Goal: Find specific page/section: Find specific page/section

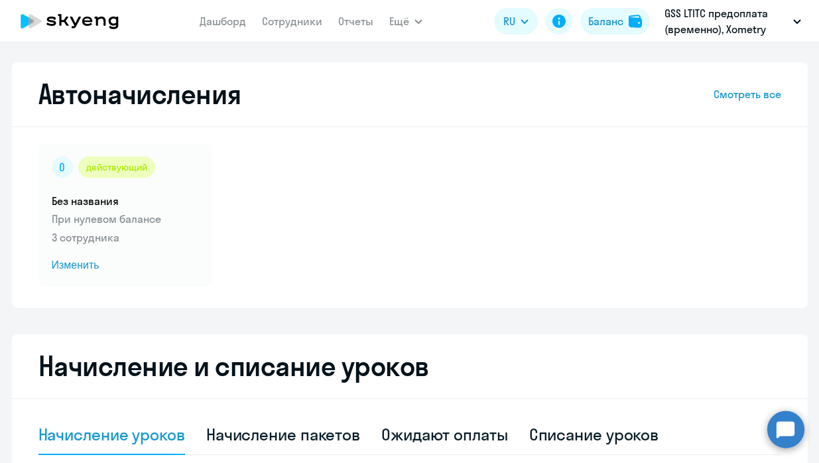
select select "10"
click at [289, 17] on link "Сотрудники" at bounding box center [292, 21] width 60 height 13
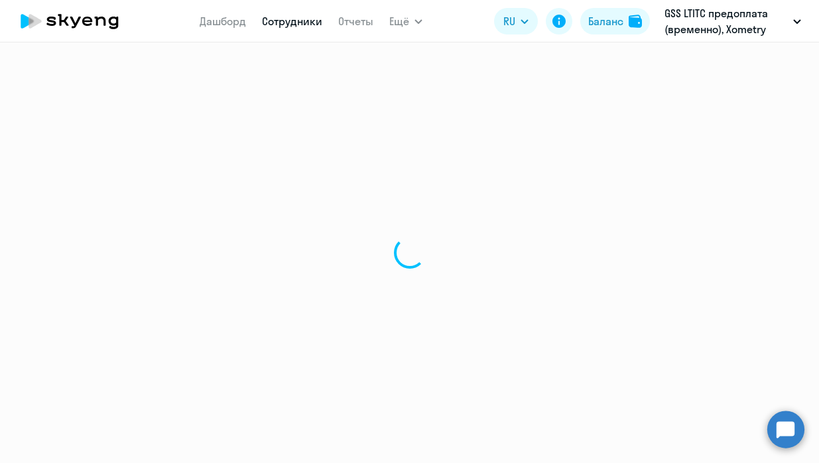
select select "30"
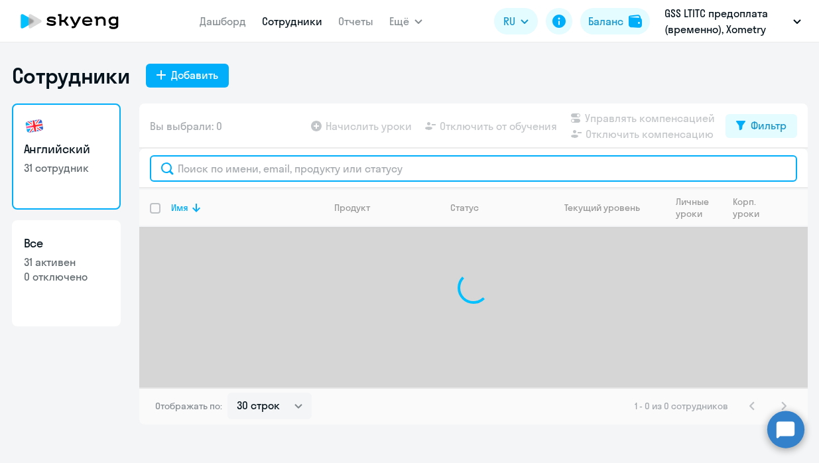
click at [271, 169] on input "text" at bounding box center [474, 168] width 648 height 27
type input "j"
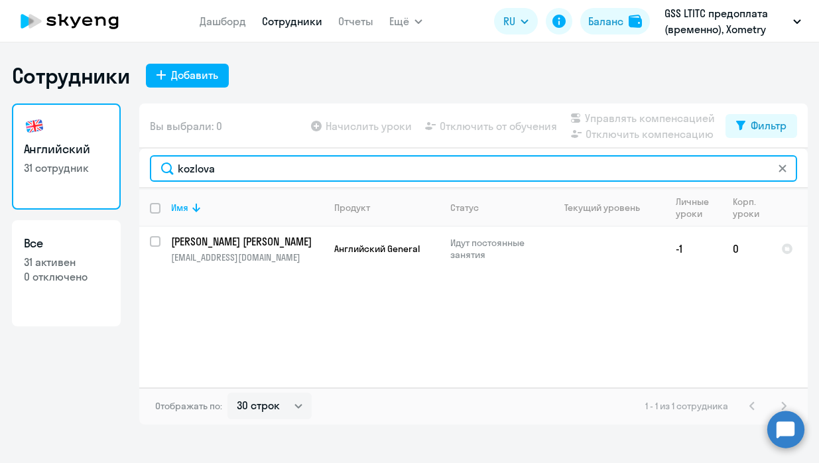
type input "kozlova"
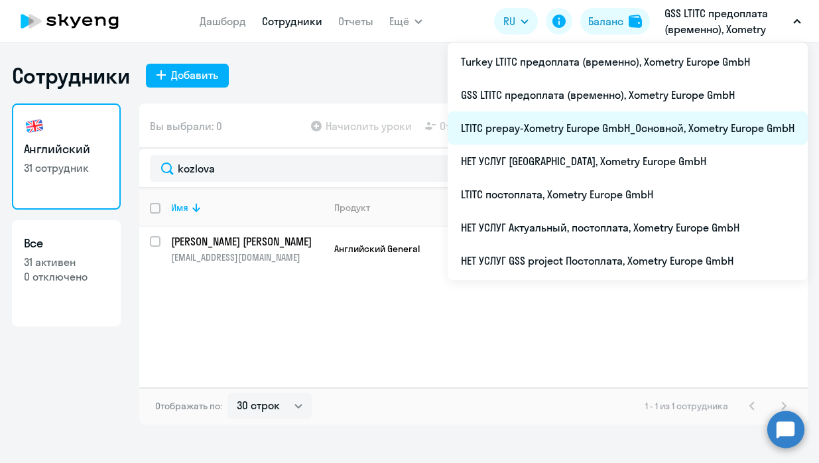
click at [605, 131] on li "LTITC prepay-Xometry Europe GmbH_Основной, Xometry Europe GmbH" at bounding box center [628, 127] width 360 height 33
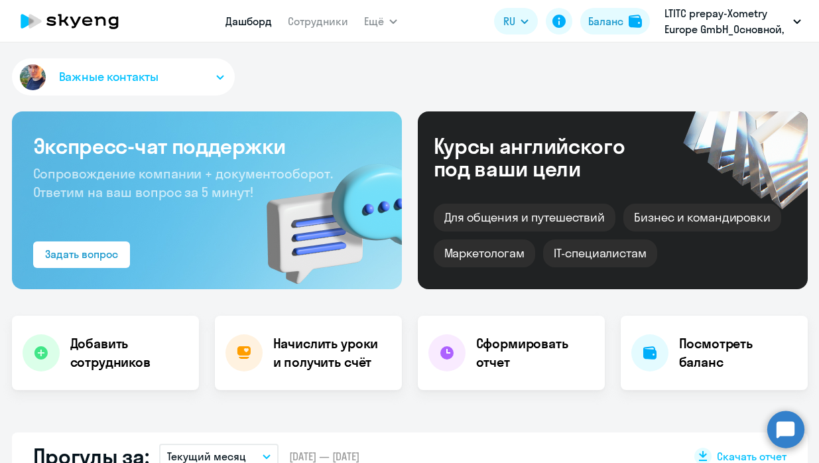
click at [316, 28] on app-menu-item-link "Сотрудники" at bounding box center [318, 21] width 60 height 17
select select "30"
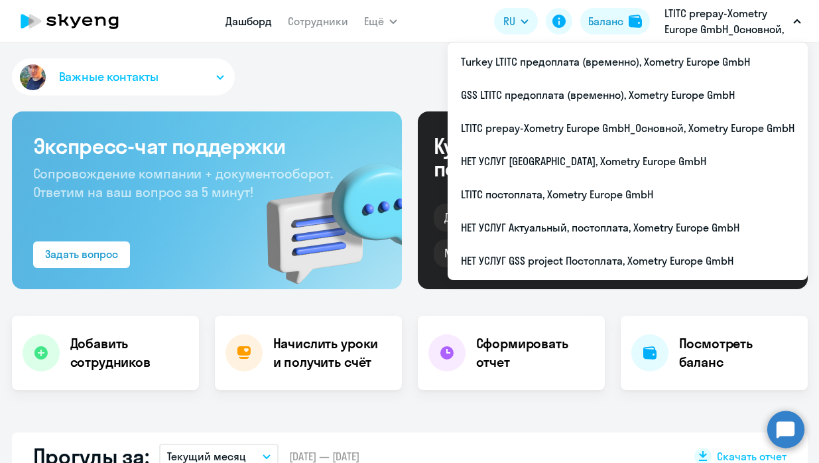
click at [757, 26] on p "LTITC prepay-Xometry Europe GmbH_Основной, Xometry Europe GmbH" at bounding box center [726, 21] width 123 height 32
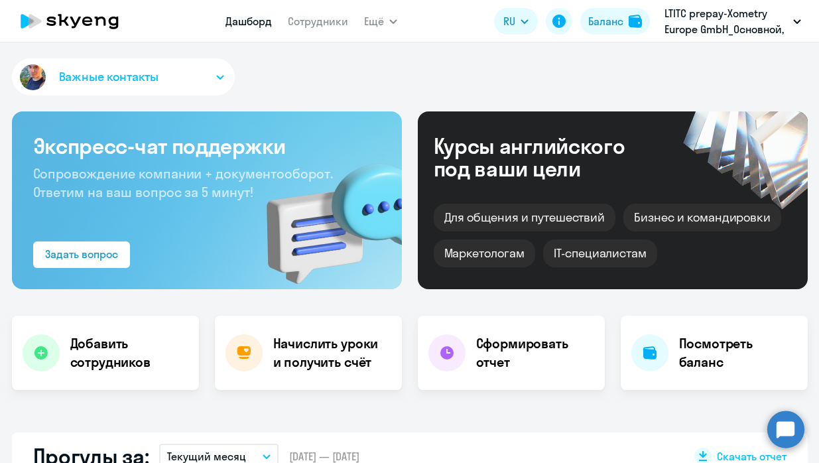
click at [757, 26] on p "LTITC prepay-Xometry Europe GmbH_Основной, Xometry Europe GmbH" at bounding box center [726, 21] width 123 height 32
click at [346, 15] on link "Сотрудники" at bounding box center [318, 21] width 60 height 13
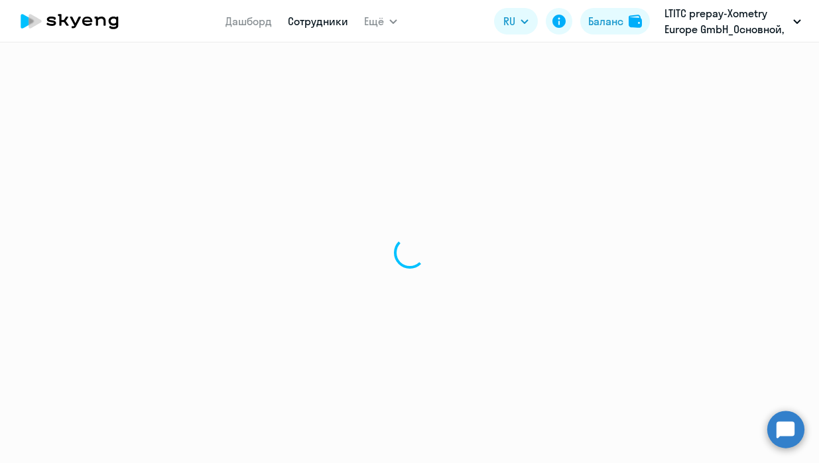
select select "30"
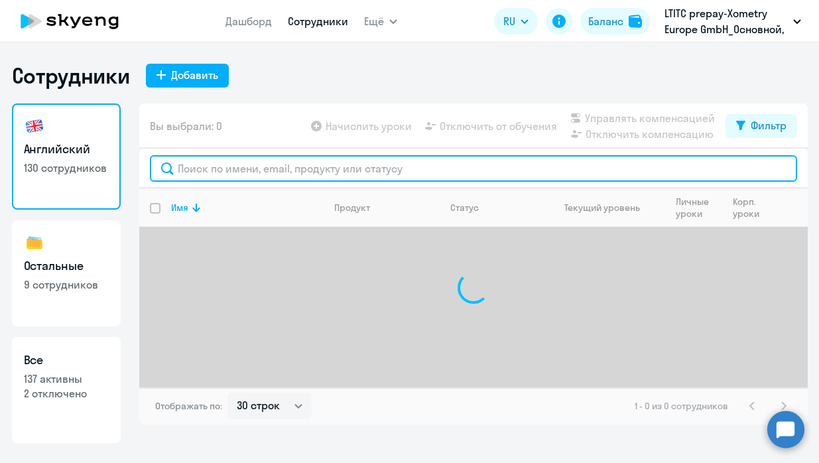
click at [215, 174] on input "text" at bounding box center [474, 168] width 648 height 27
paste input "[PERSON_NAME]"
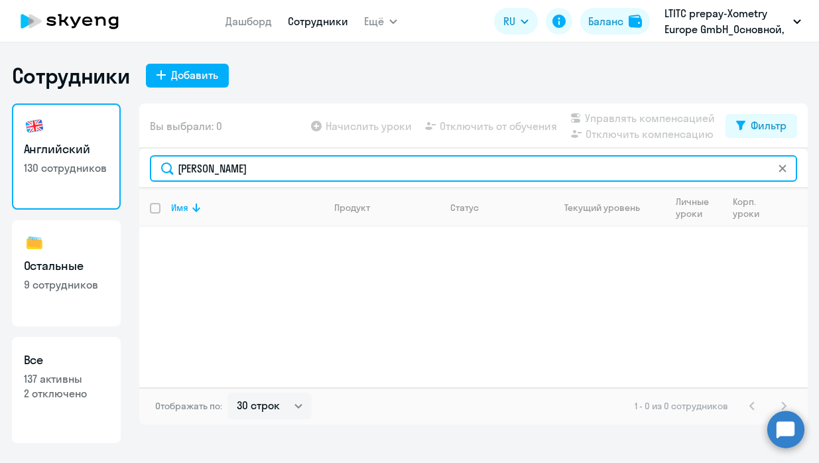
drag, startPoint x: 213, startPoint y: 170, endPoint x: 159, endPoint y: 163, distance: 54.1
click at [159, 163] on input "[PERSON_NAME]" at bounding box center [474, 168] width 648 height 27
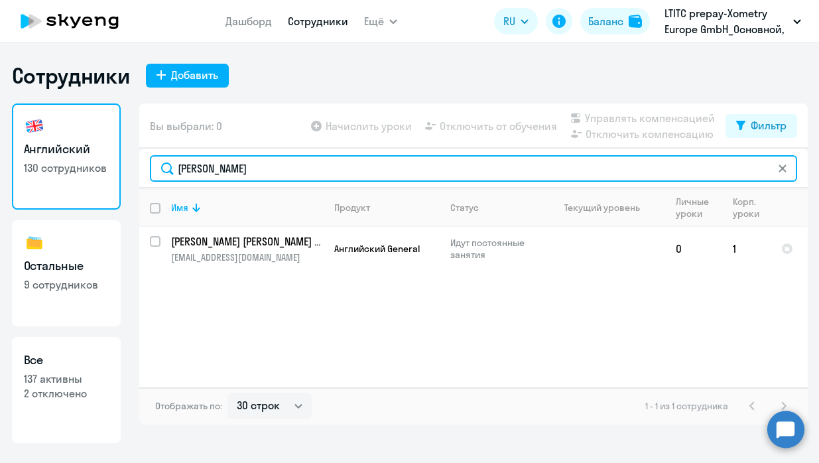
drag, startPoint x: 234, startPoint y: 169, endPoint x: 125, endPoint y: 166, distance: 108.9
click at [125, 166] on div "Английский 130 сотрудников Остальные 9 сотрудников Все 137 активны 2 отключено …" at bounding box center [410, 274] width 796 height 340
paste input "Minkou"
type input "Minkou"
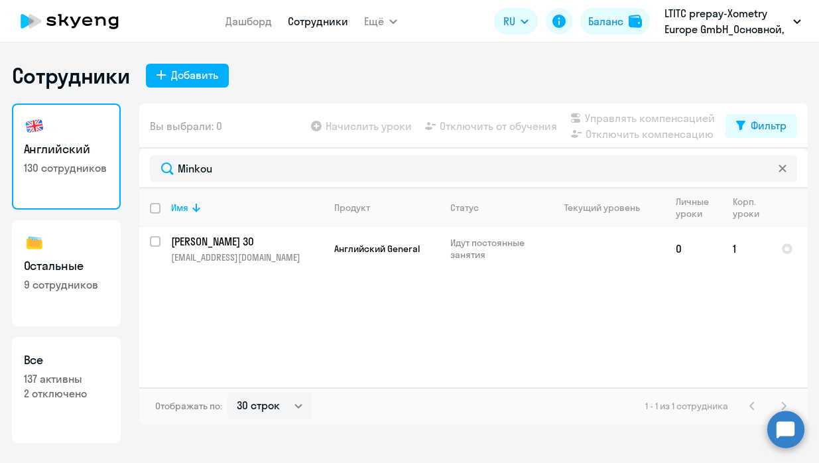
click at [780, 169] on icon at bounding box center [783, 169] width 8 height 8
